Goal: Task Accomplishment & Management: Manage account settings

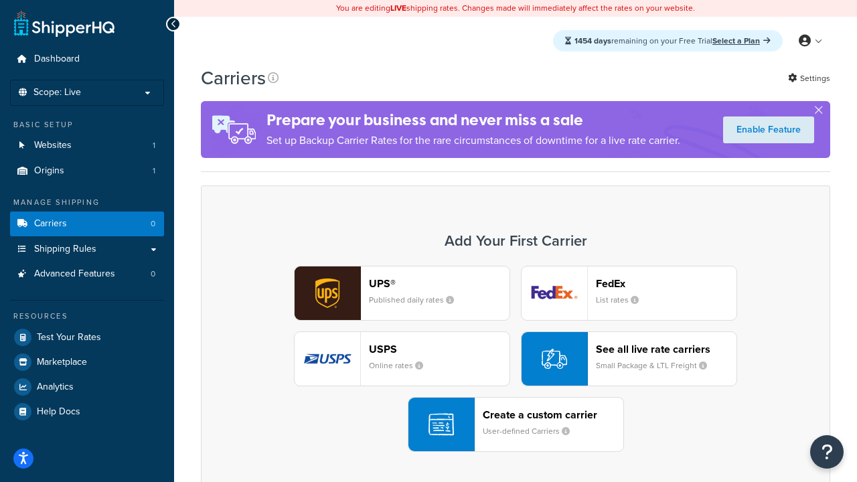
click at [516, 359] on div "UPS® Published daily rates FedEx List rates USPS Online rates See all live rate…" at bounding box center [516, 359] width 602 height 186
click at [667, 283] on header "FedEx" at bounding box center [666, 283] width 141 height 13
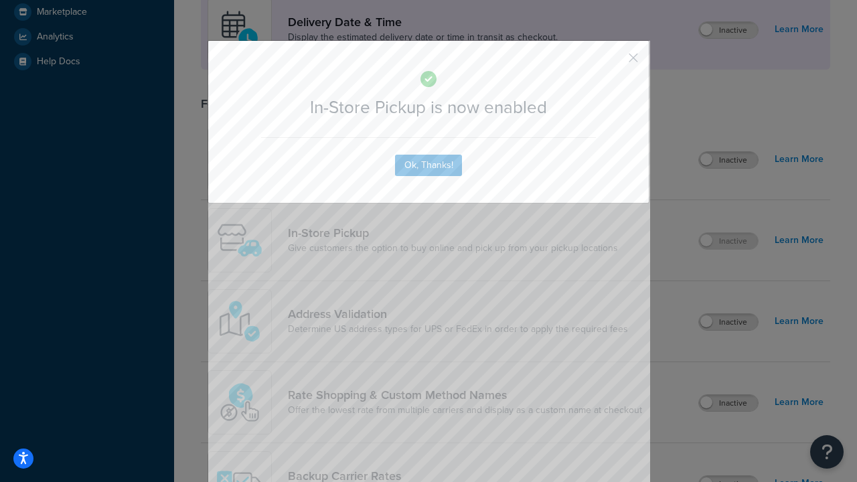
scroll to position [376, 0]
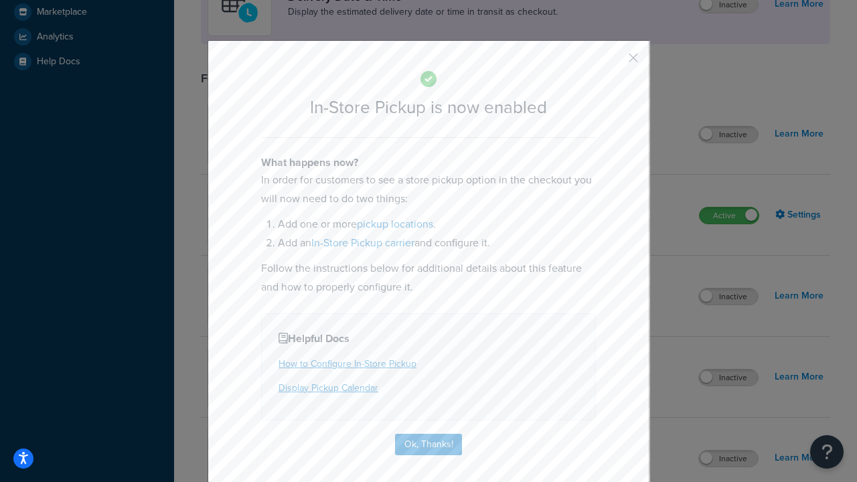
click at [614, 62] on button "button" at bounding box center [613, 62] width 3 height 3
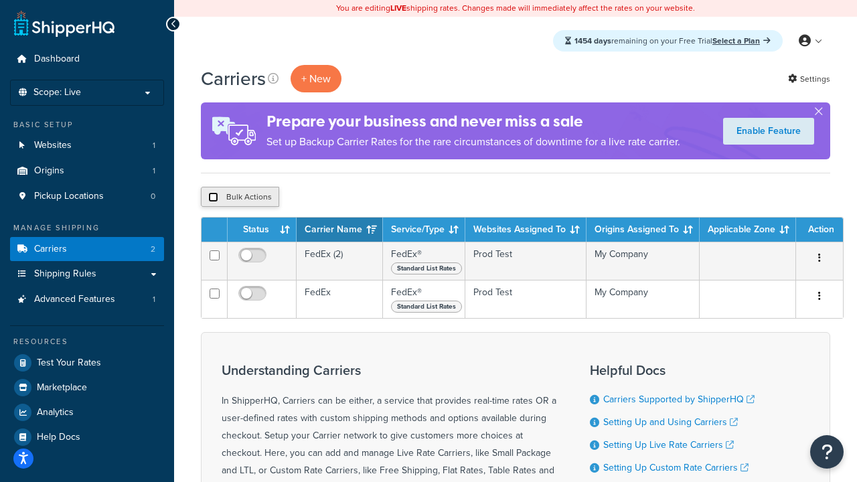
click at [213, 198] on input "checkbox" at bounding box center [213, 197] width 10 height 10
checkbox input "true"
click at [360, 198] on button "Delete" at bounding box center [357, 197] width 46 height 20
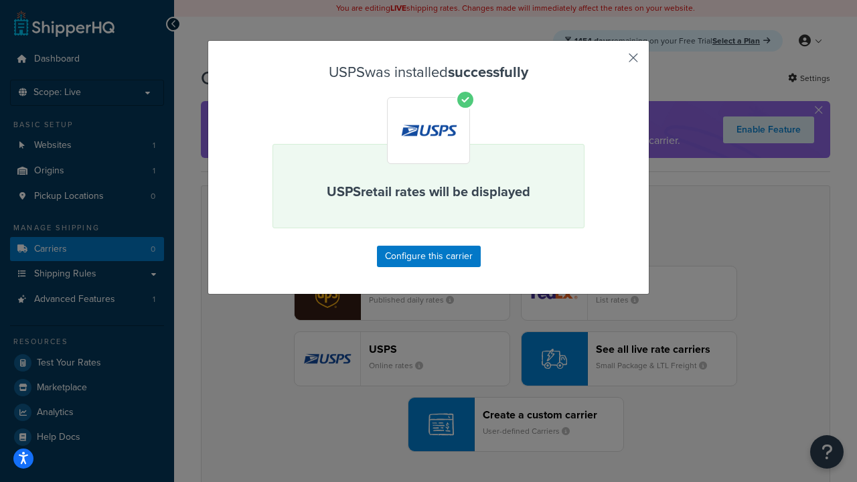
click at [614, 62] on button "button" at bounding box center [613, 62] width 3 height 3
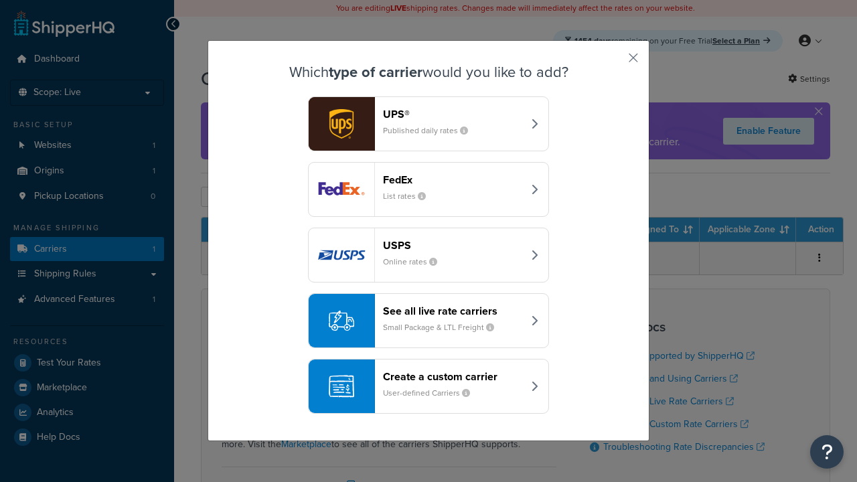
click at [429, 321] on div "See all live rate carriers Small Package & LTL Freight" at bounding box center [453, 321] width 140 height 32
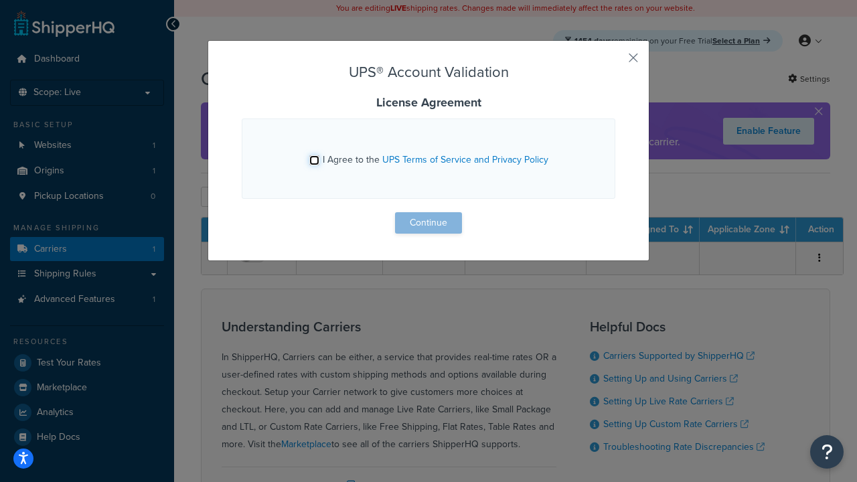
click at [314, 160] on input "I Agree to the UPS Terms of Service and Privacy Policy" at bounding box center [314, 160] width 10 height 10
checkbox input "true"
click at [429, 223] on button "Continue" at bounding box center [428, 222] width 67 height 21
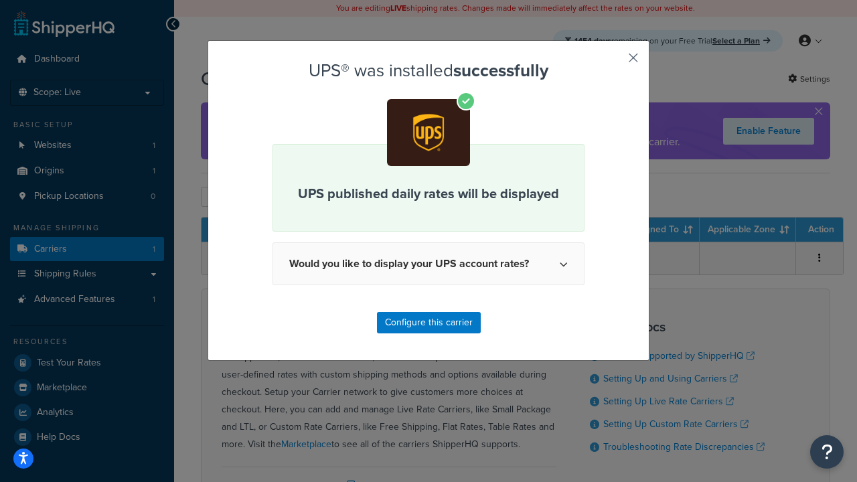
click at [614, 62] on button "button" at bounding box center [613, 62] width 3 height 3
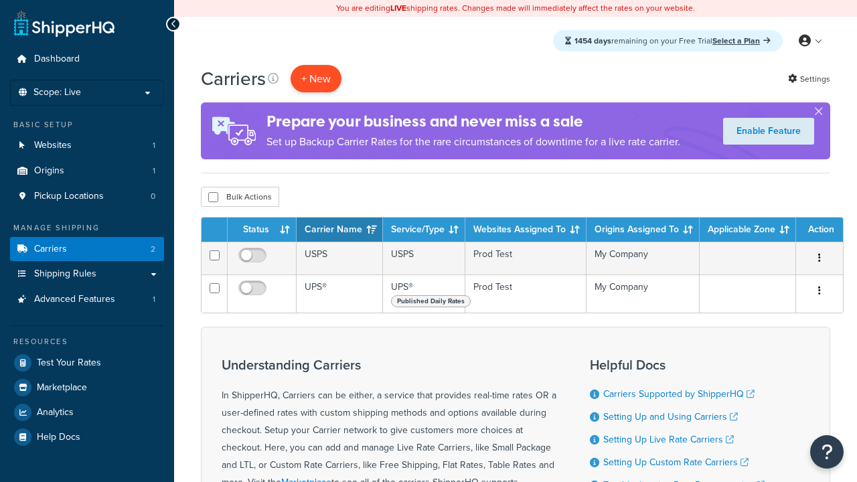
click at [316, 65] on button "+ New" at bounding box center [316, 78] width 51 height 27
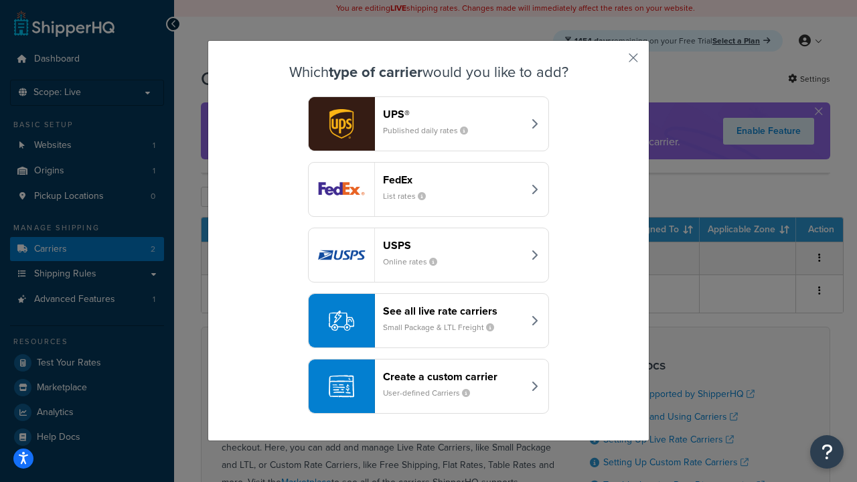
scroll to position [65, 0]
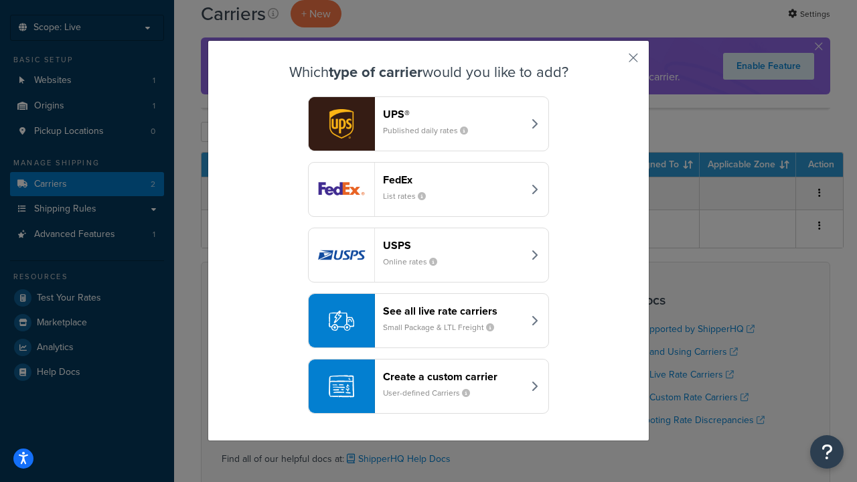
click at [453, 180] on header "FedEx" at bounding box center [453, 179] width 140 height 13
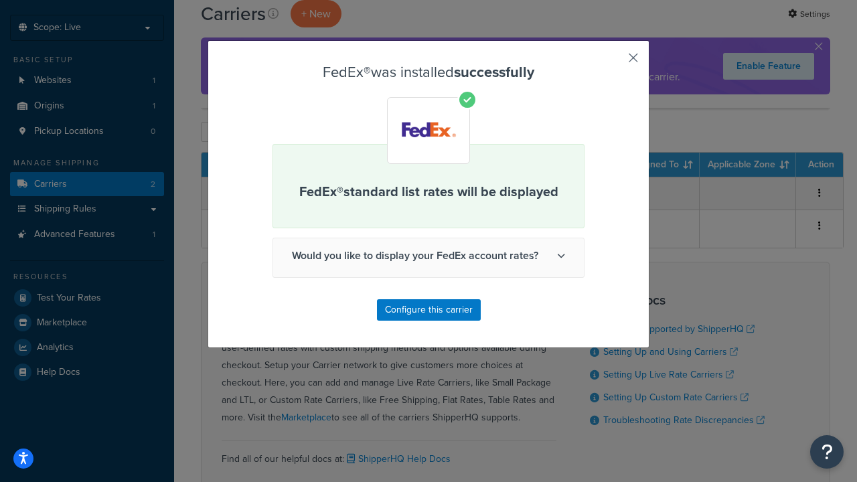
click at [614, 62] on button "button" at bounding box center [613, 62] width 3 height 3
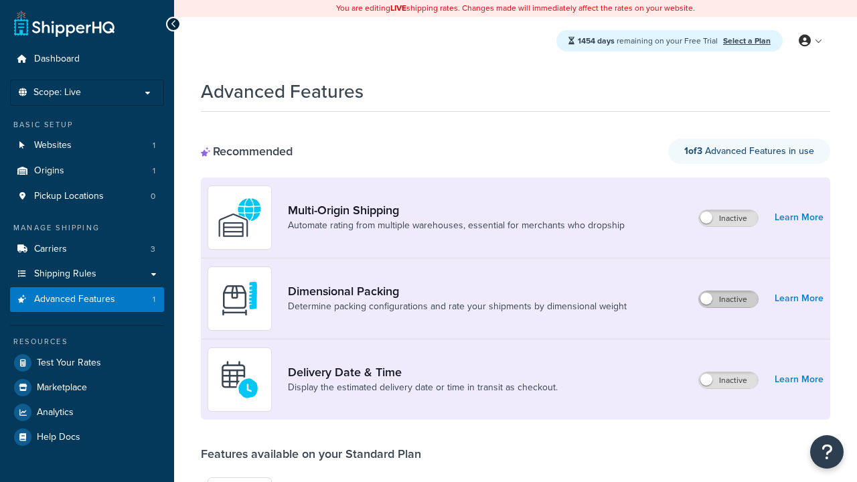
click at [729, 299] on label "Inactive" at bounding box center [728, 299] width 59 height 16
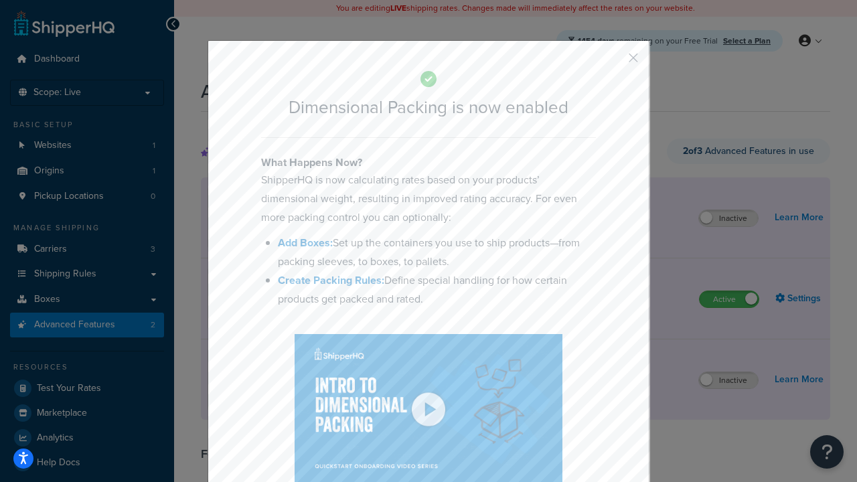
click at [614, 61] on button "button" at bounding box center [613, 62] width 3 height 3
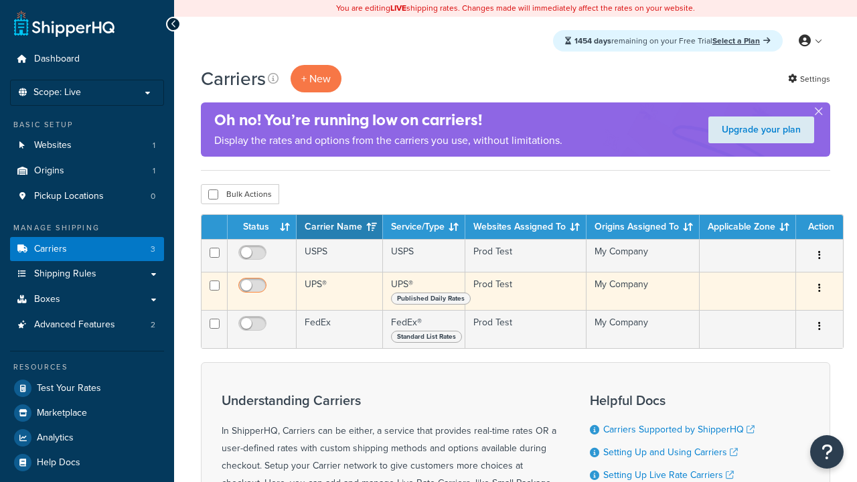
click at [254, 257] on input "checkbox" at bounding box center [254, 256] width 37 height 17
checkbox input "true"
click at [254, 289] on input "checkbox" at bounding box center [254, 289] width 37 height 17
checkbox input "true"
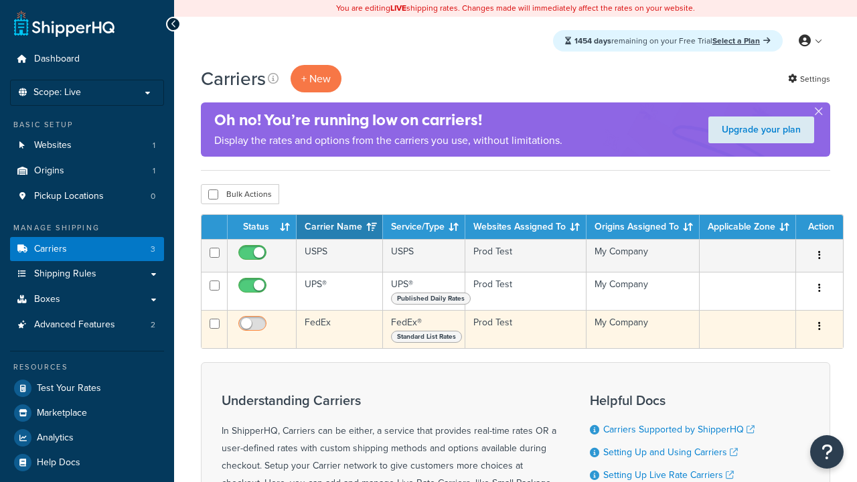
click at [254, 328] on input "checkbox" at bounding box center [254, 327] width 37 height 17
checkbox input "true"
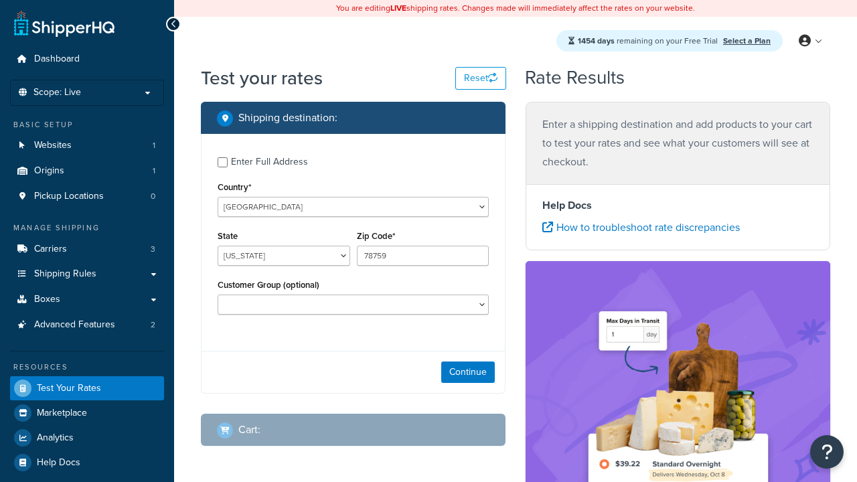
select select "[GEOGRAPHIC_DATA]"
click at [468, 374] on button "Continue" at bounding box center [468, 372] width 54 height 21
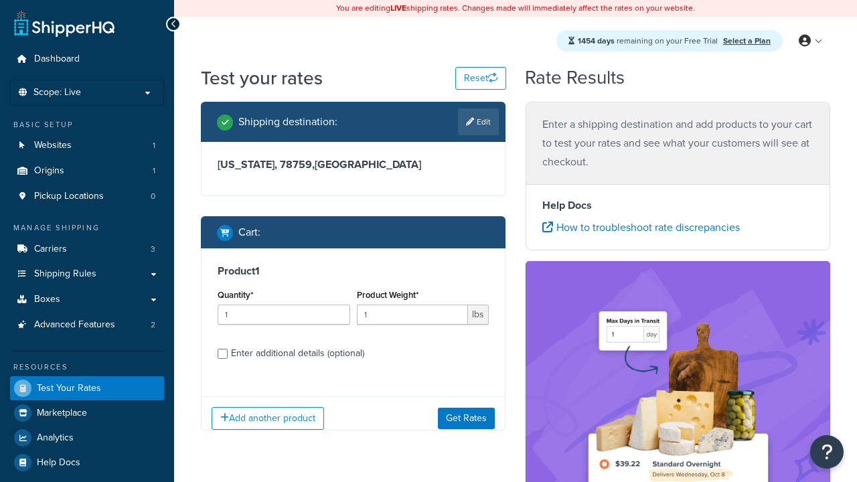
type input "78628"
type input "3"
type input "5"
click at [466, 418] on button "Get Rates" at bounding box center [466, 417] width 57 height 21
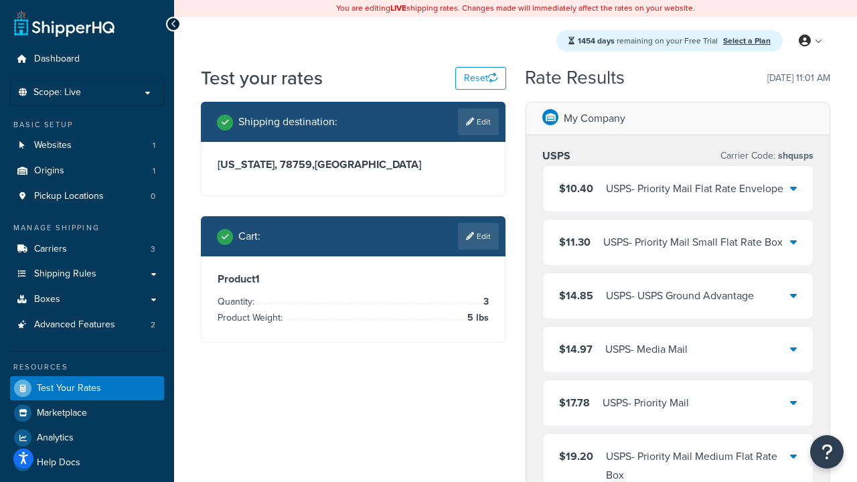
click at [678, 189] on div "USPS - Priority Mail Flat Rate Envelope" at bounding box center [695, 189] width 178 height 19
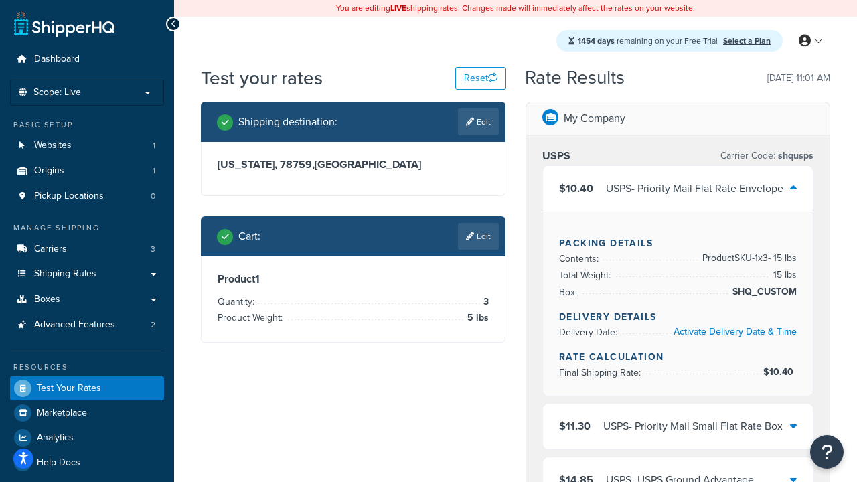
click at [678, 417] on div "USPS - Priority Mail Small Flat Rate Box" at bounding box center [694, 426] width 180 height 19
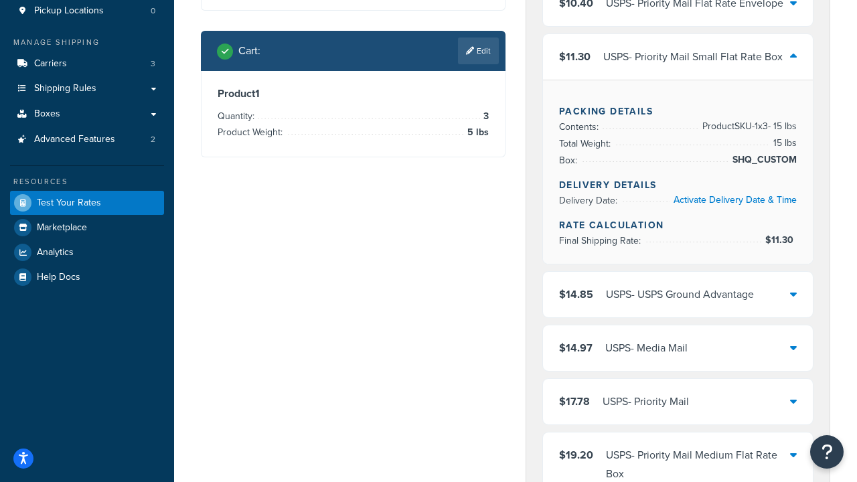
click at [678, 295] on div "USPS - USPS Ground Advantage" at bounding box center [680, 294] width 148 height 19
click at [678, 348] on div "USPS - Media Mail" at bounding box center [647, 348] width 82 height 19
click at [678, 402] on div "USPS - Priority Mail" at bounding box center [646, 402] width 86 height 19
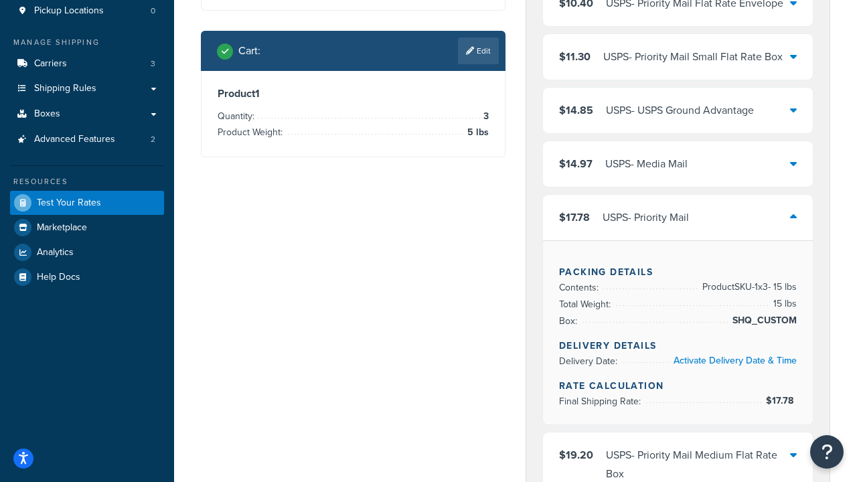
click at [678, 450] on div "USPS - Priority Mail Medium Flat Rate Box" at bounding box center [698, 465] width 184 height 38
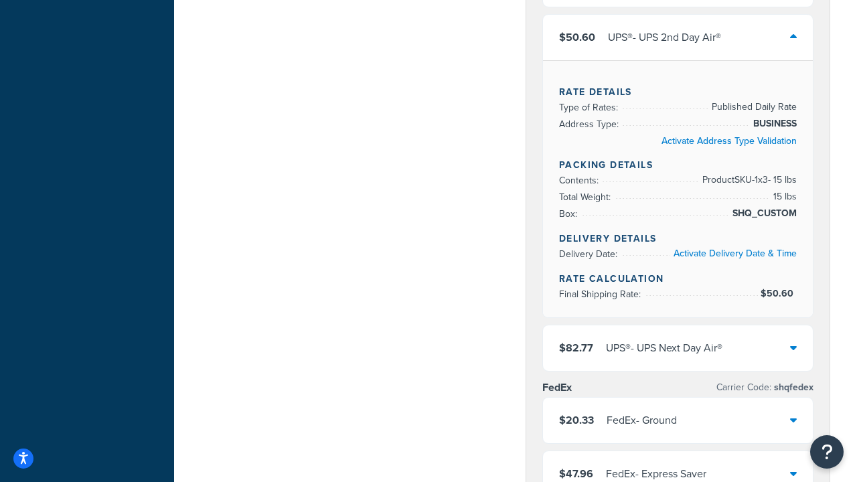
click at [678, 339] on div "UPS® - UPS Next Day Air®" at bounding box center [664, 348] width 117 height 19
click at [677, 411] on div "FedEx - Ground" at bounding box center [642, 420] width 70 height 19
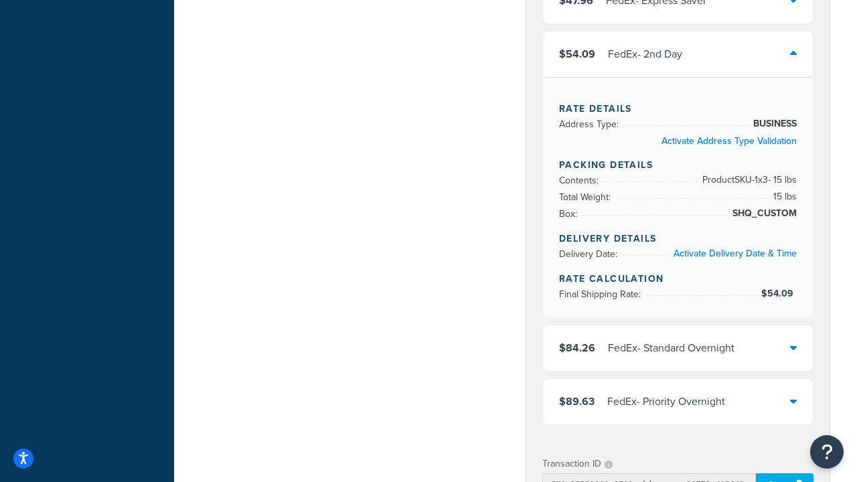
click at [678, 358] on div "FedEx - Standard Overnight" at bounding box center [671, 348] width 127 height 19
click at [678, 393] on div "FedEx - Priority Overnight" at bounding box center [667, 402] width 118 height 19
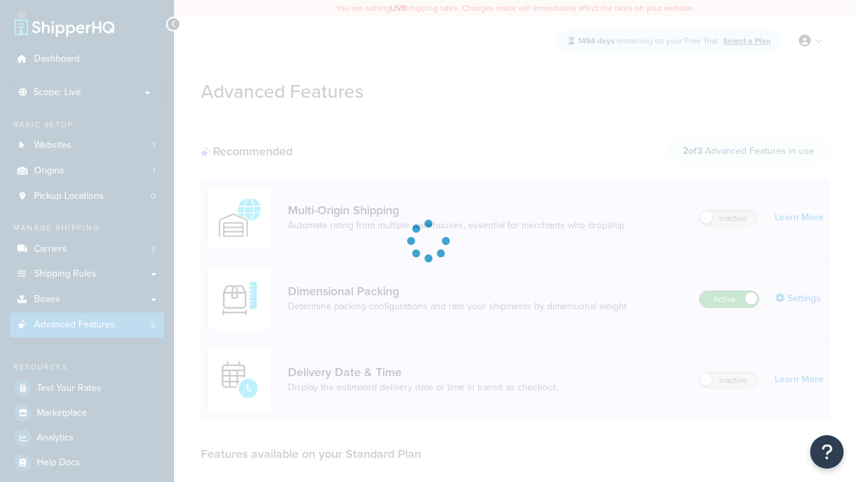
click at [729, 291] on label "Active" at bounding box center [729, 299] width 59 height 16
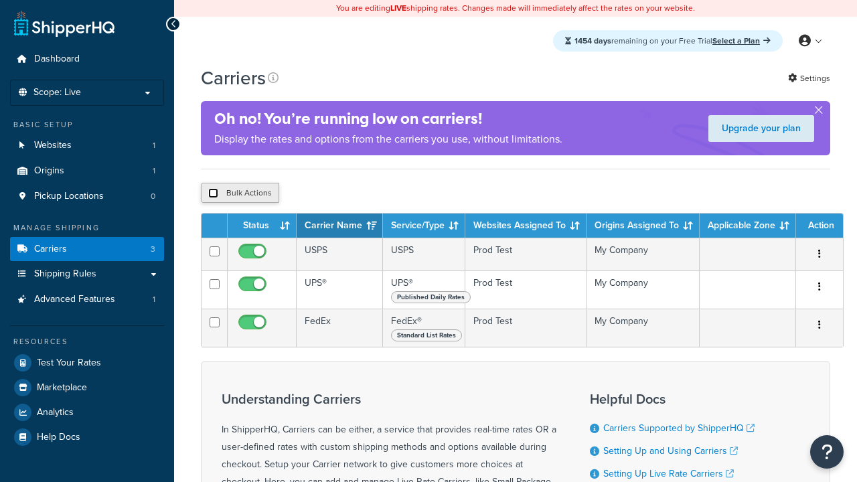
click at [213, 195] on input "checkbox" at bounding box center [213, 193] width 10 height 10
checkbox input "true"
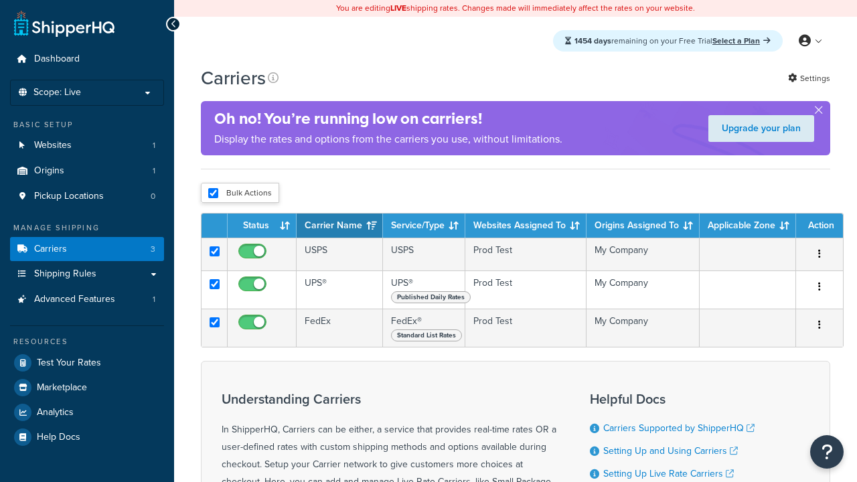
click at [0, 0] on button "Delete" at bounding box center [0, 0] width 0 height 0
